Goal: Task Accomplishment & Management: Complete application form

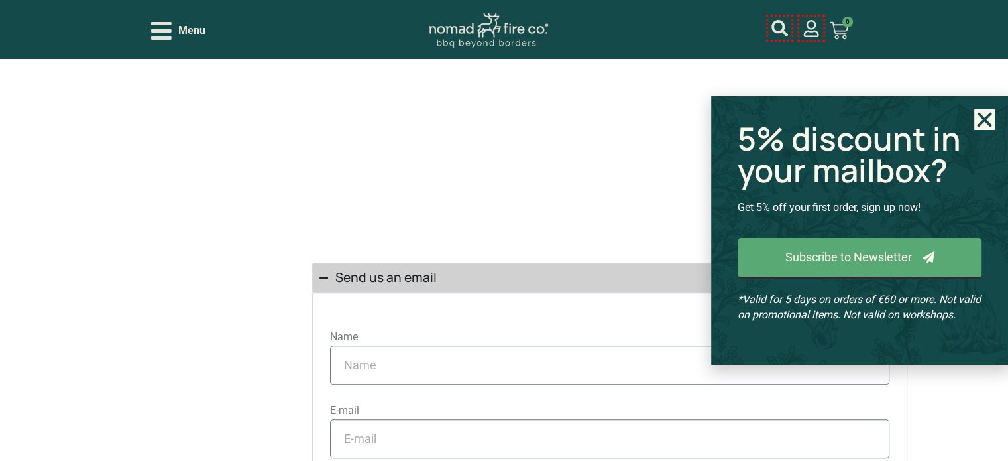
scroll to position [1325, 0]
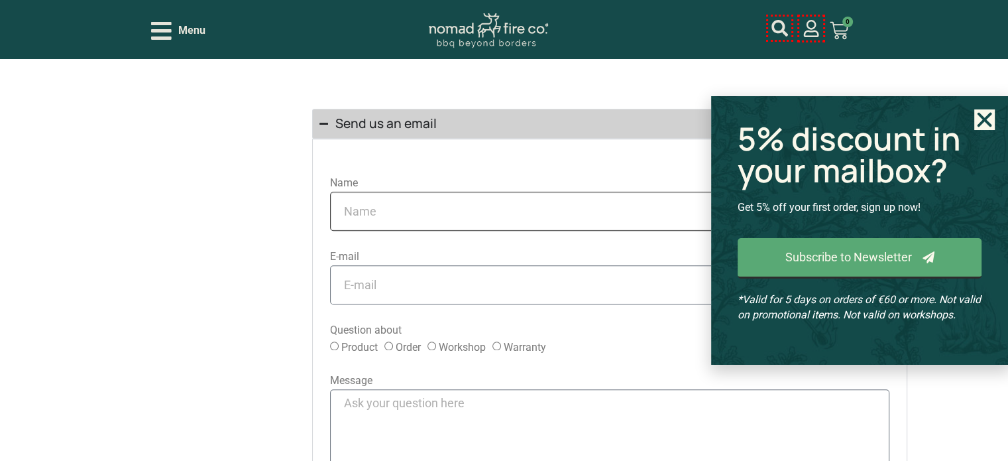
click at [366, 206] on input "Name" at bounding box center [609, 211] width 559 height 39
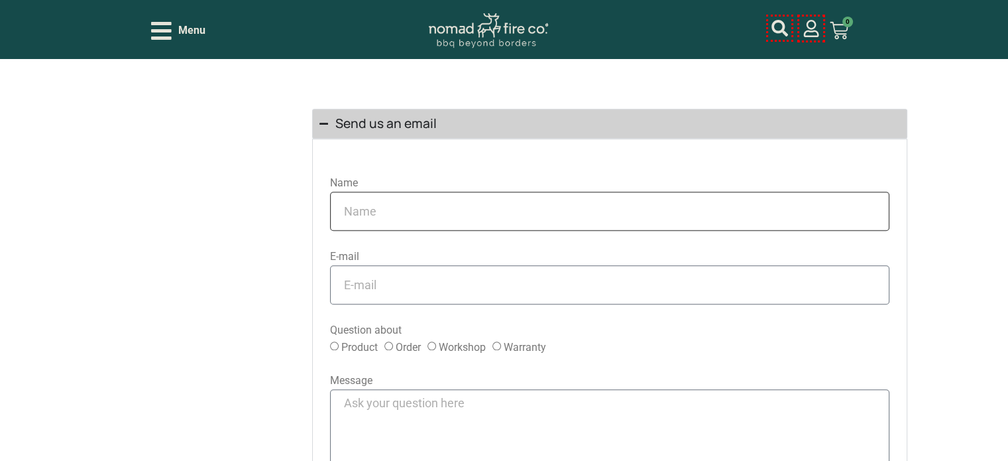
type input "[PERSON_NAME]"
type input "[EMAIL_ADDRESS][DOMAIN_NAME]"
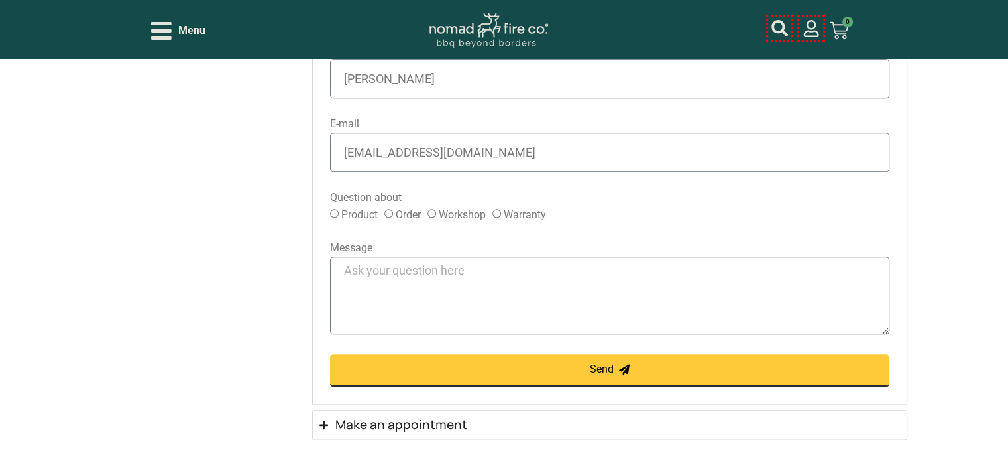
click at [338, 217] on input "Product" at bounding box center [334, 213] width 9 height 9
radio input "true"
click at [393, 287] on textarea "Message" at bounding box center [609, 295] width 559 height 78
paste textarea "Lorem, Ip dolo si Ametc, adi E’s d eiusmodtempo INC utlaboreet, dolorema aliqua…"
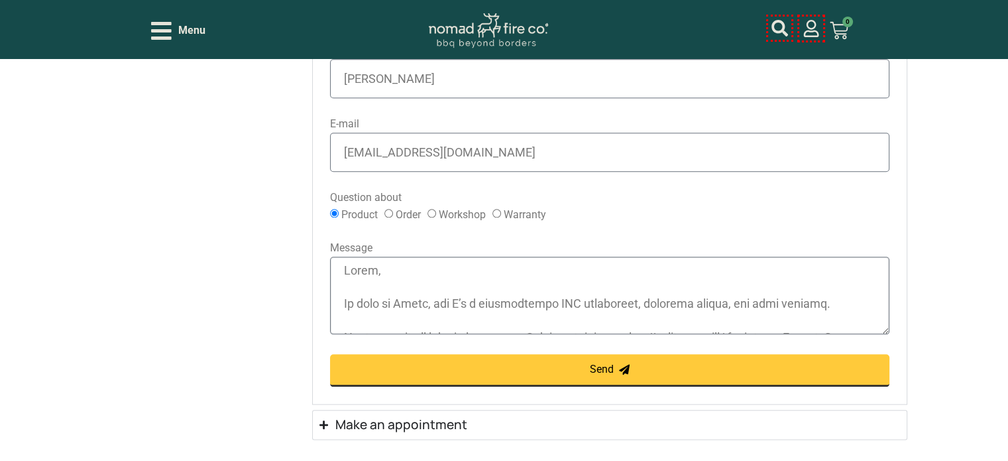
scroll to position [578, 0]
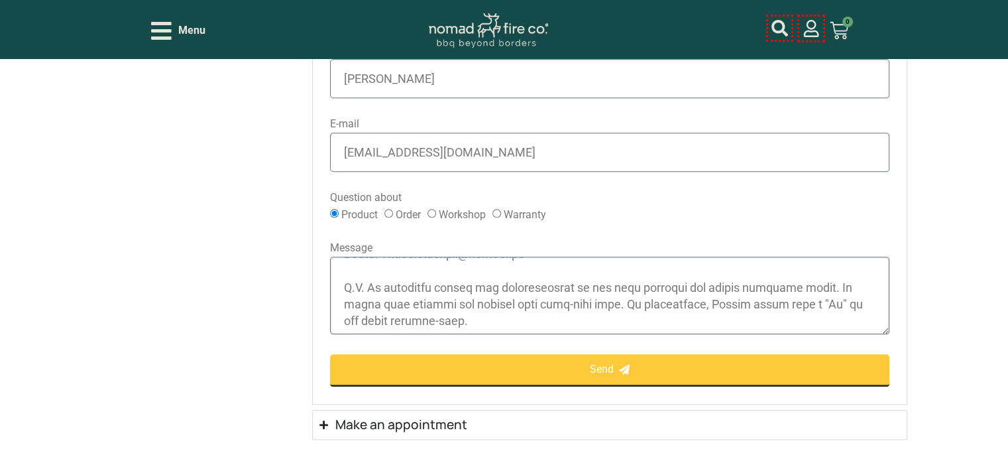
type textarea "Lorem, Ip dolo si Ametc, adi E’s d eiusmodtempo INC utlaboreet, dolorema aliqua…"
click at [633, 360] on button "Send" at bounding box center [609, 370] width 559 height 32
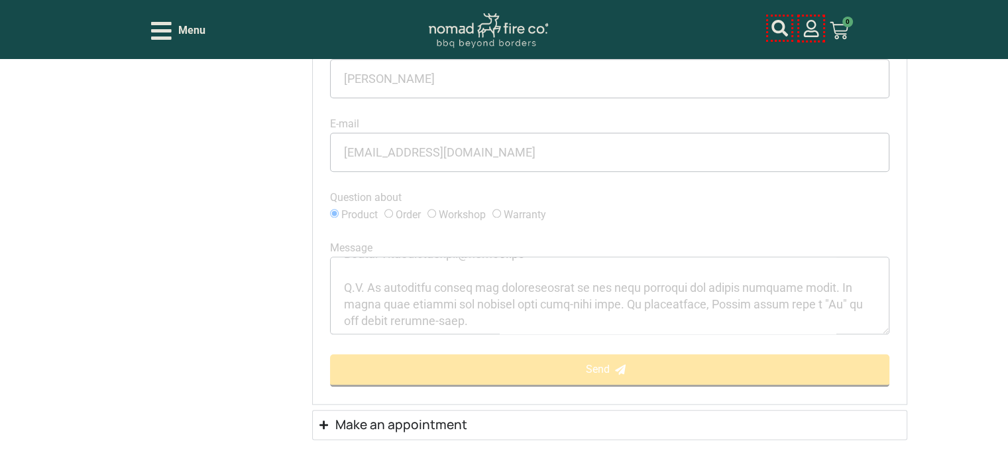
scroll to position [0, 0]
